Goal: Browse casually

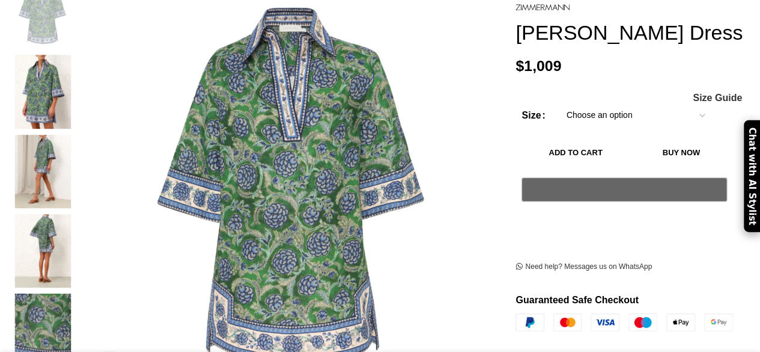
scroll to position [275, 0]
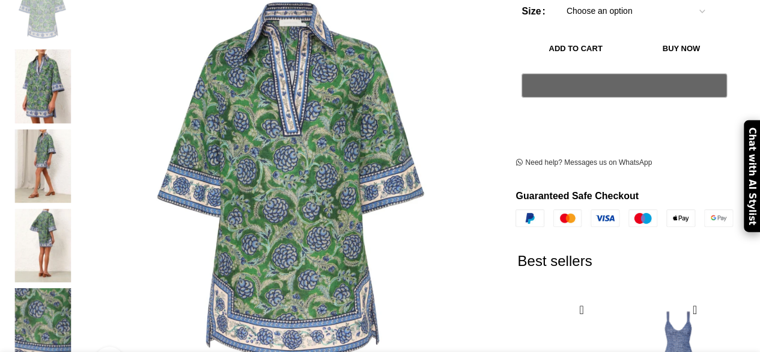
click at [49, 288] on img at bounding box center [42, 324] width 73 height 73
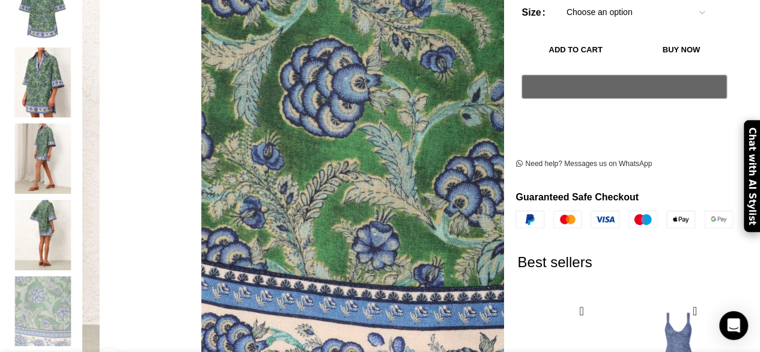
scroll to position [0, 126]
click at [55, 216] on img "4 / 7" at bounding box center [42, 235] width 73 height 70
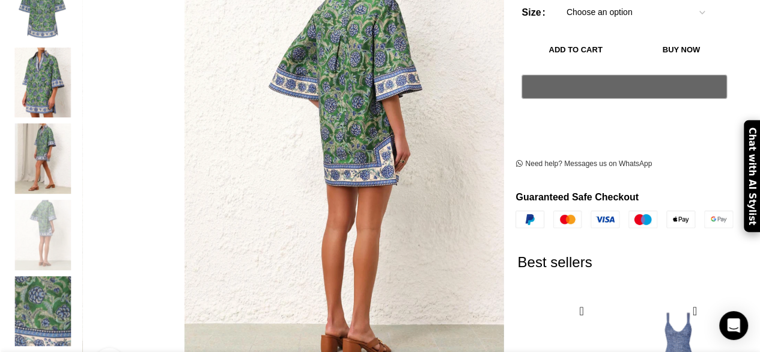
click at [54, 132] on img "3 / 7" at bounding box center [42, 158] width 73 height 70
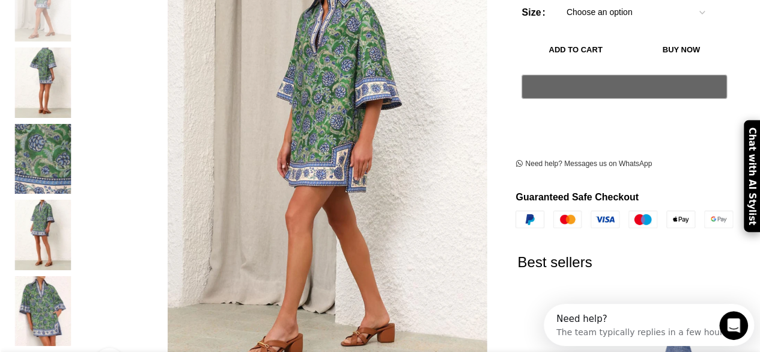
scroll to position [0, 0]
click at [48, 215] on img "6 / 7" at bounding box center [42, 235] width 73 height 70
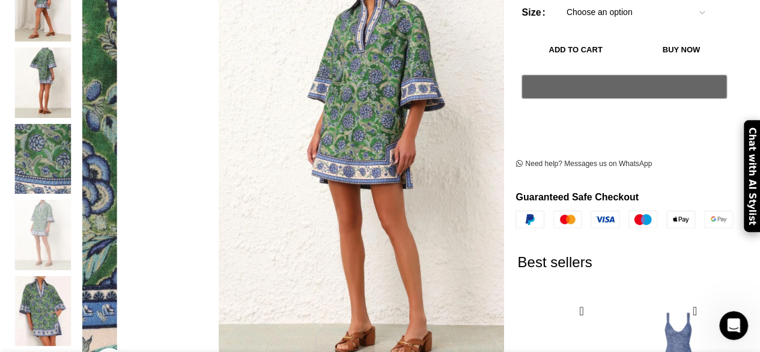
scroll to position [0, 253]
